Goal: Transaction & Acquisition: Purchase product/service

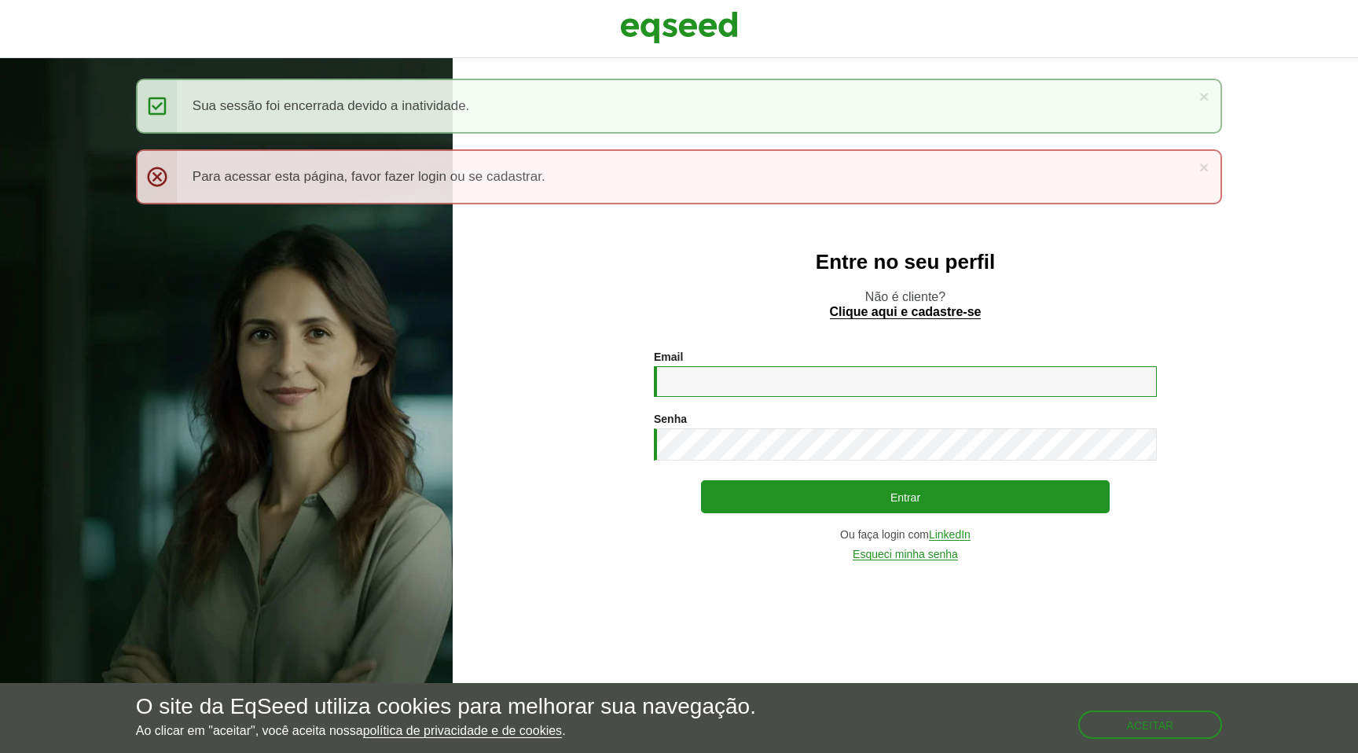
click at [737, 378] on input "Email *" at bounding box center [905, 381] width 503 height 31
type input "**********"
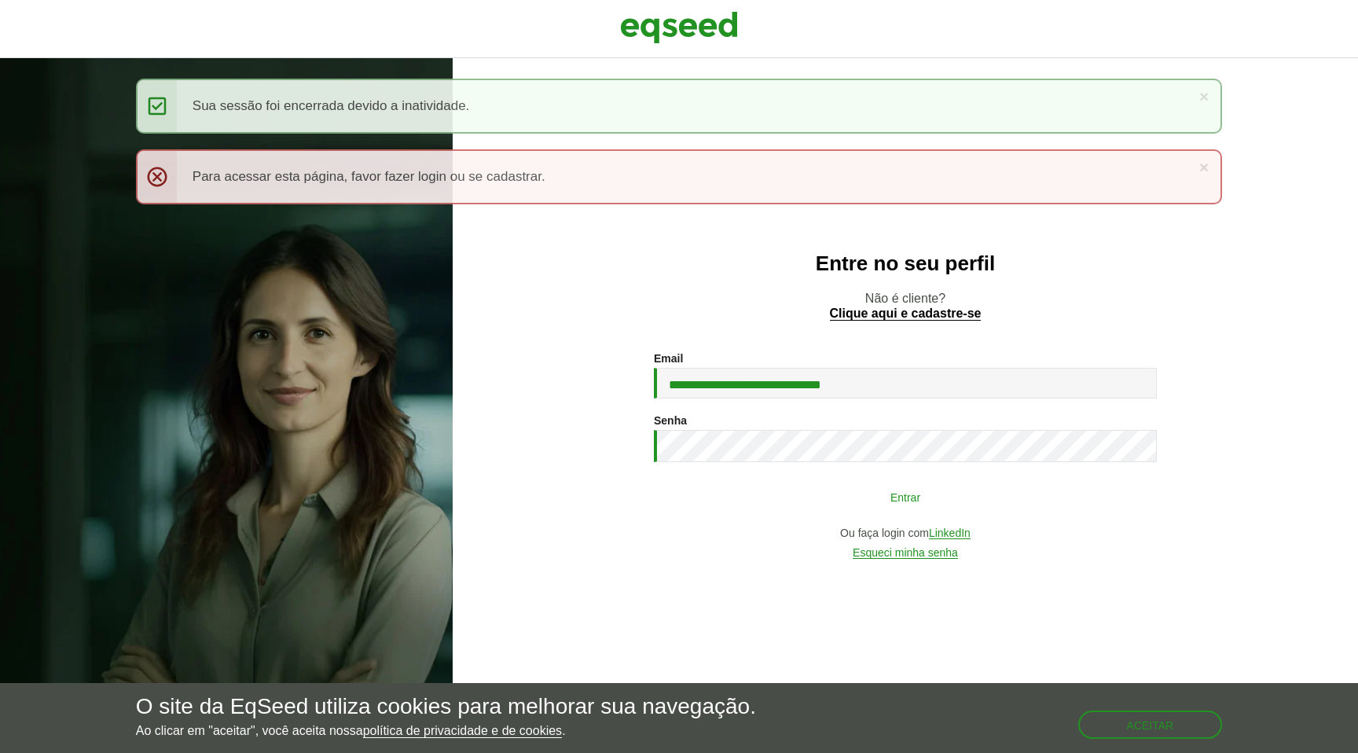
click at [927, 483] on button "Entrar" at bounding box center [905, 497] width 409 height 30
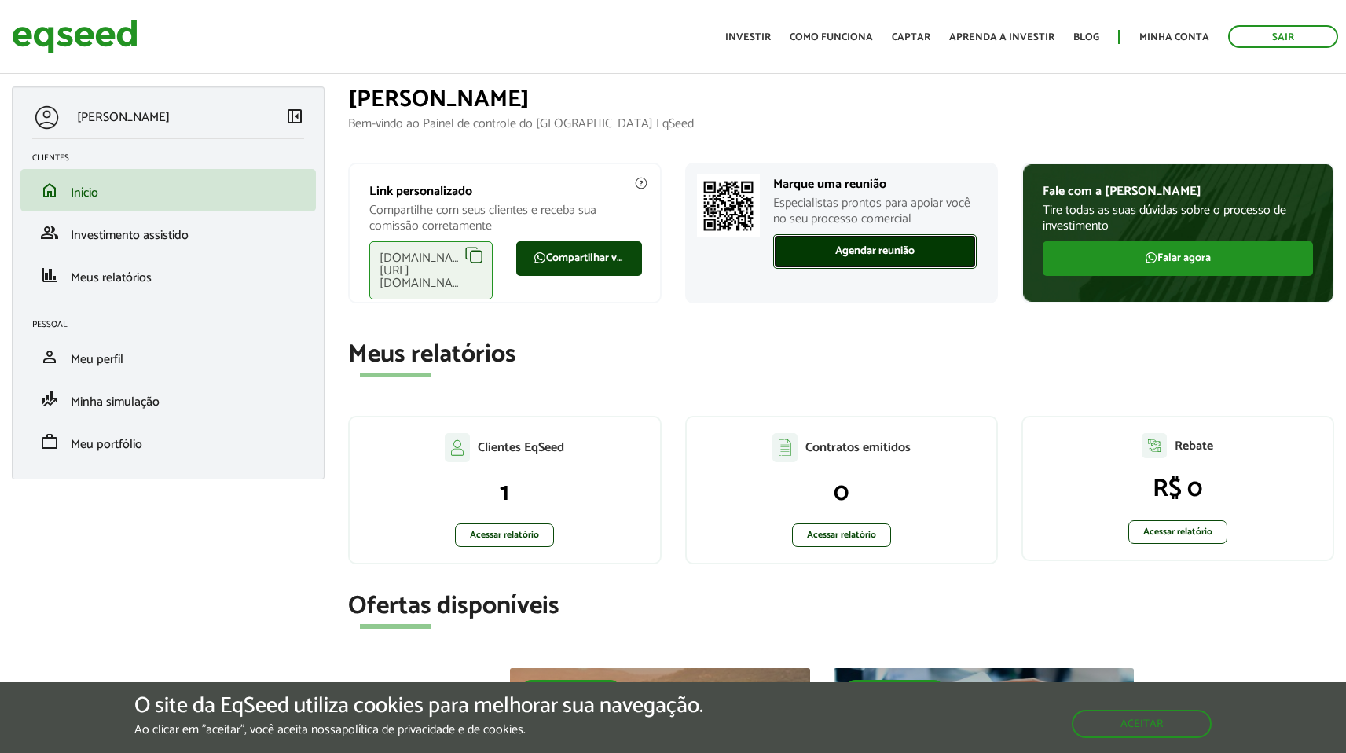
click at [835, 253] on link "Agendar reunião" at bounding box center [875, 251] width 204 height 35
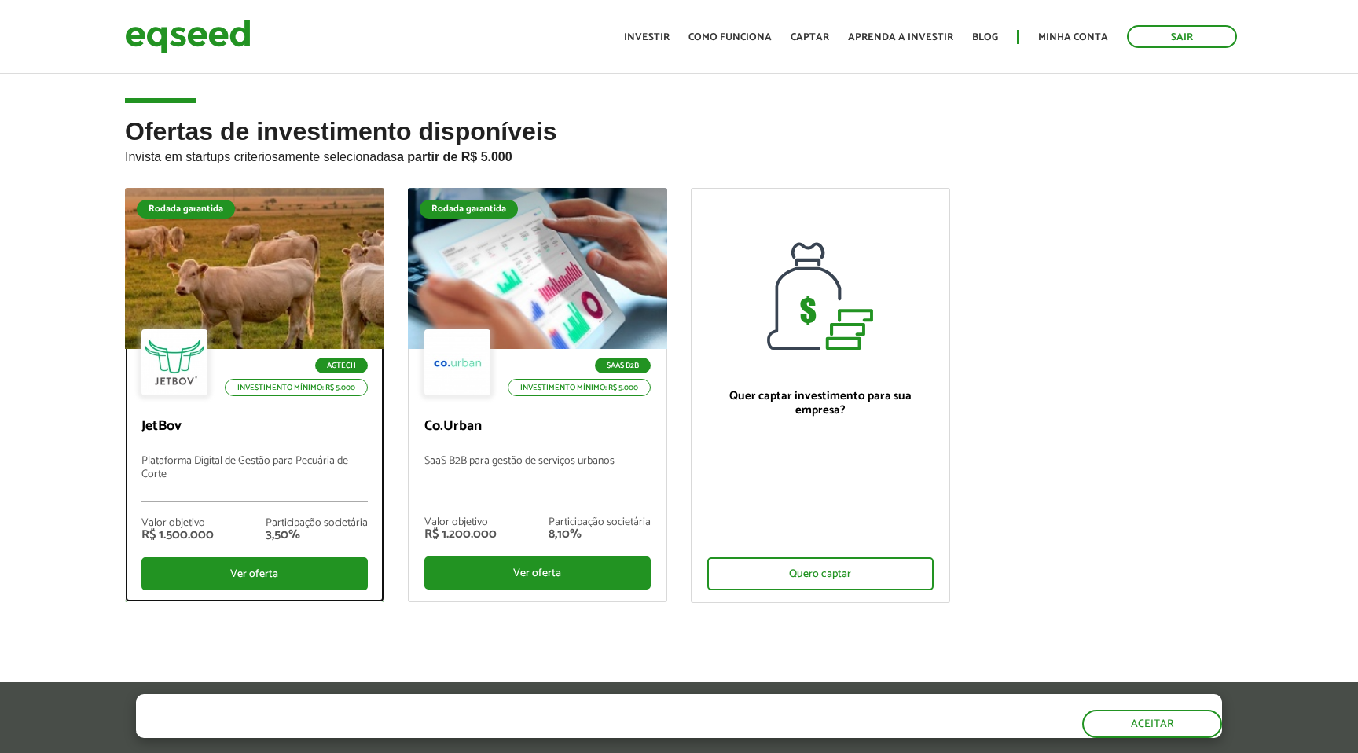
click at [267, 281] on div at bounding box center [254, 268] width 311 height 193
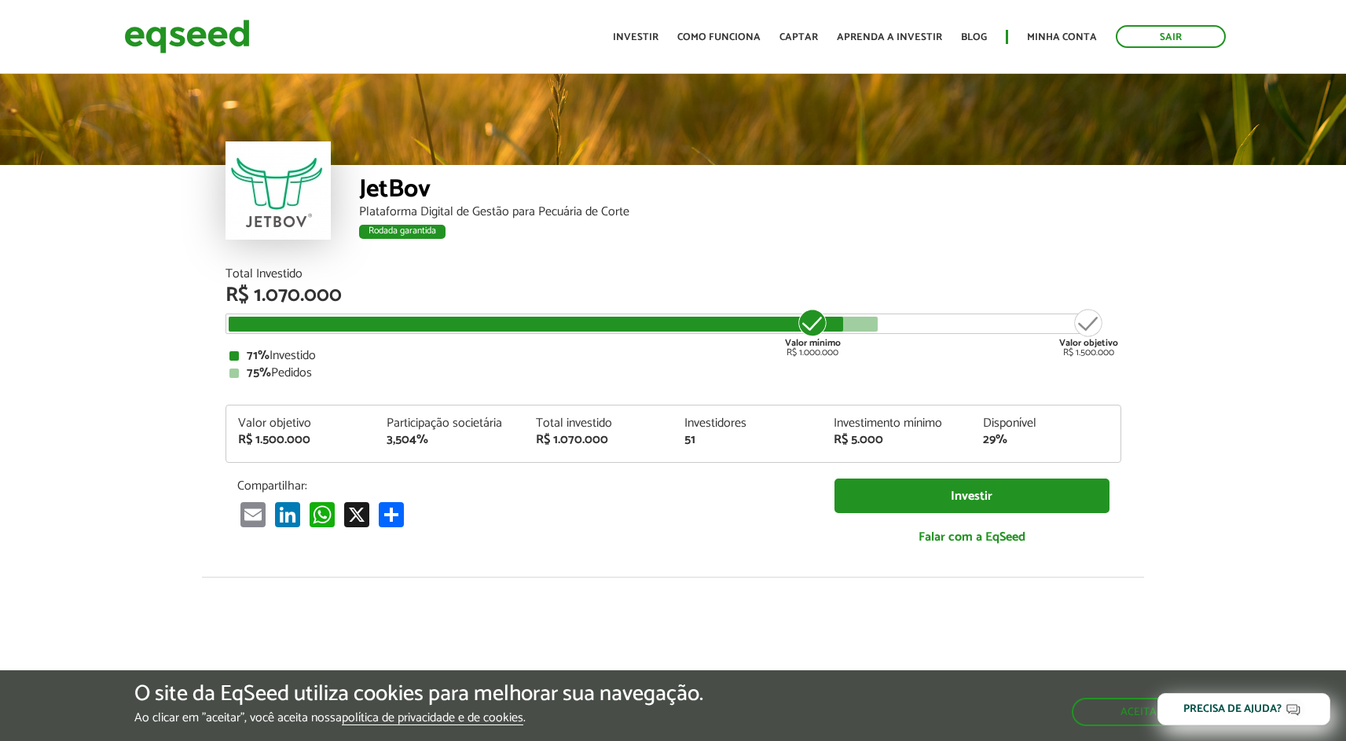
scroll to position [1630, 0]
